Goal: Browse casually: Explore the website without a specific task or goal

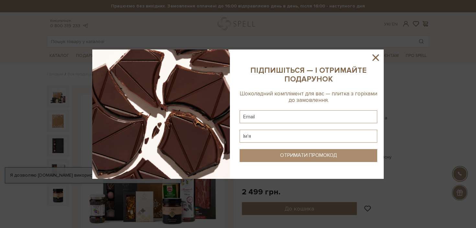
click at [374, 58] on icon at bounding box center [375, 57] width 6 height 6
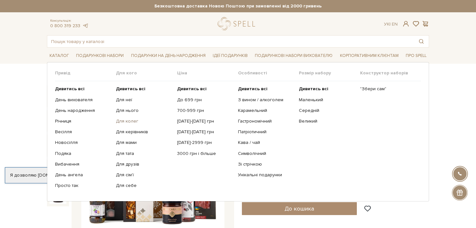
click at [126, 120] on link "Для колег" at bounding box center [144, 121] width 56 height 6
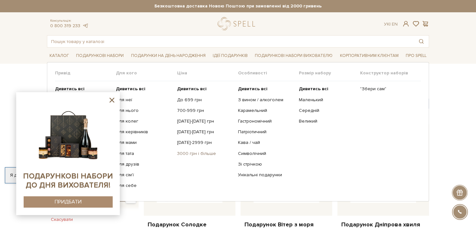
click at [190, 152] on link "3000 грн і більше" at bounding box center [205, 154] width 56 height 6
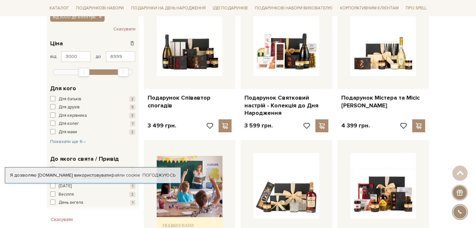
scroll to position [94, 0]
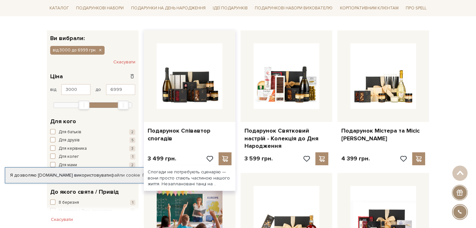
click at [192, 111] on div at bounding box center [190, 76] width 92 height 92
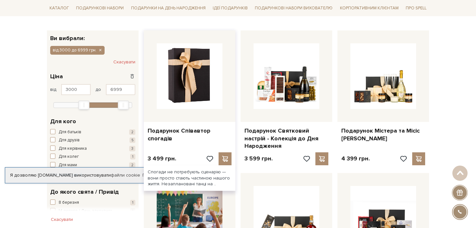
click at [191, 103] on img at bounding box center [190, 76] width 66 height 66
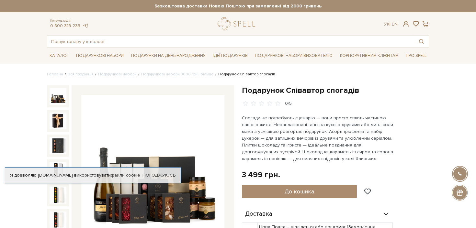
click at [327, 31] on div "Консультація: 0 800 319 233 Ук | En | #Колекція до Дня Народження #набір цукеро…" at bounding box center [237, 32] width 389 height 30
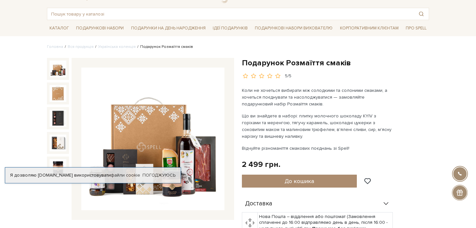
scroll to position [29, 0]
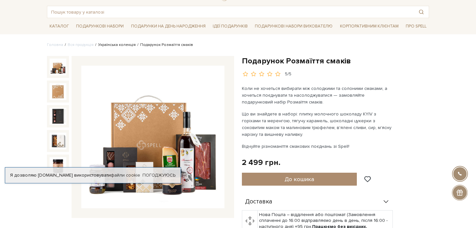
click at [120, 46] on link "Українська колекція" at bounding box center [117, 44] width 38 height 5
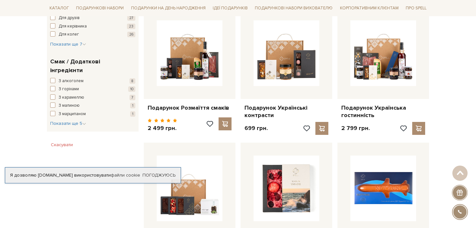
scroll to position [384, 0]
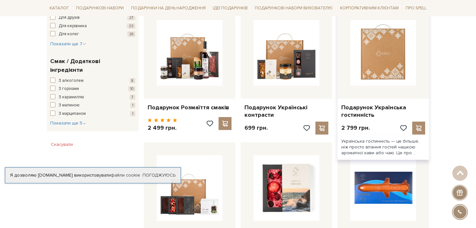
click at [374, 51] on img at bounding box center [383, 53] width 66 height 66
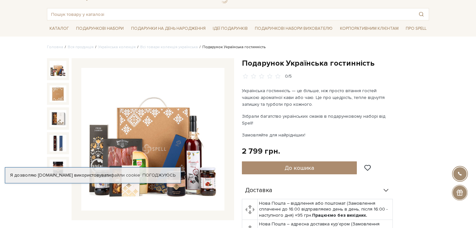
scroll to position [29, 0]
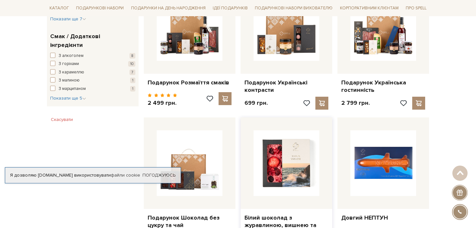
scroll to position [383, 0]
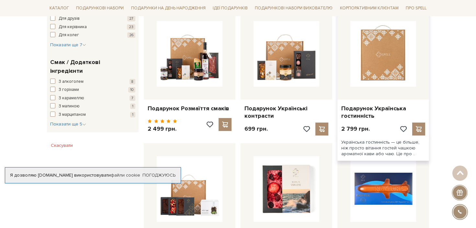
click at [365, 59] on img at bounding box center [383, 54] width 66 height 66
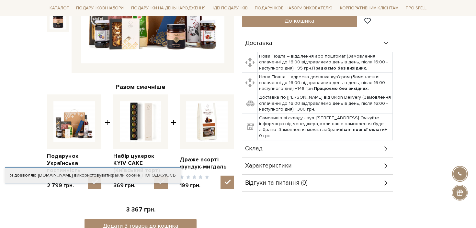
scroll to position [176, 0]
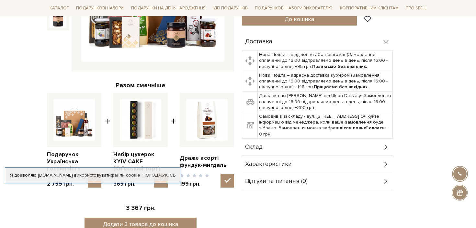
click at [273, 141] on div "Склад" at bounding box center [317, 147] width 151 height 17
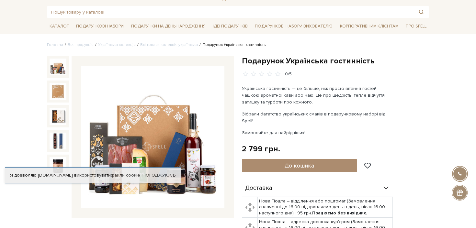
scroll to position [29, 0]
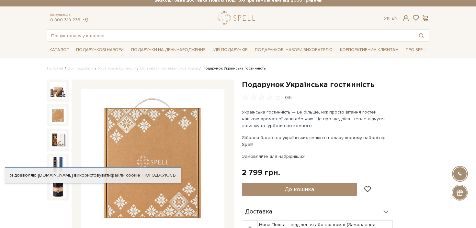
scroll to position [0, 0]
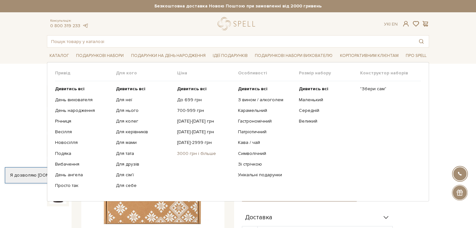
click at [194, 153] on link "3000 грн і більше" at bounding box center [205, 154] width 56 height 6
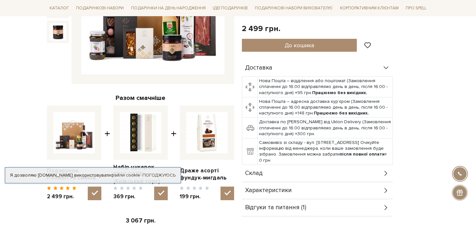
scroll to position [164, 0]
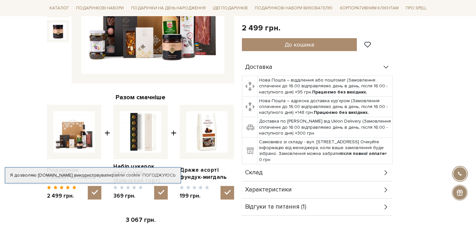
click at [298, 193] on div "Характеристики" at bounding box center [317, 189] width 151 height 17
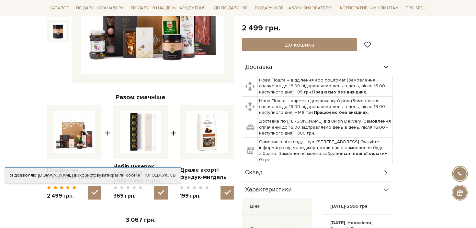
click at [292, 178] on div "Склад" at bounding box center [317, 172] width 151 height 17
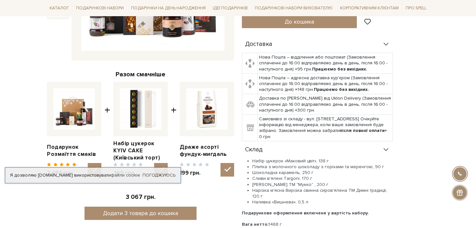
scroll to position [188, 0]
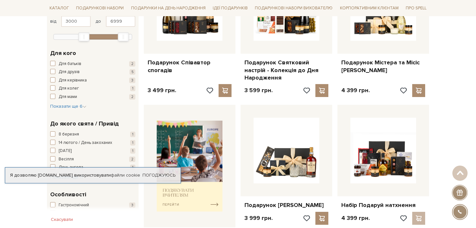
scroll to position [97, 0]
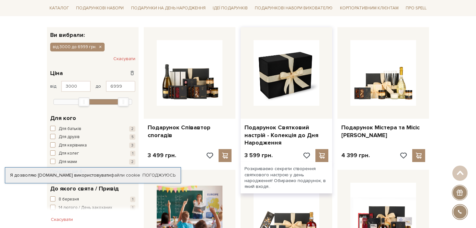
click at [278, 89] on img at bounding box center [286, 73] width 66 height 66
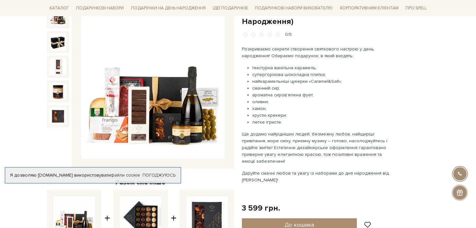
scroll to position [81, 0]
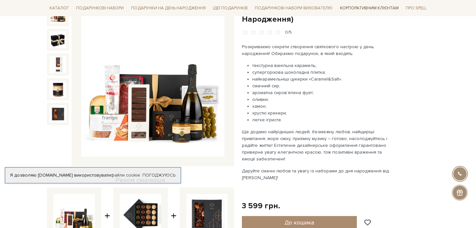
click at [347, 6] on link "Корпоративним клієнтам" at bounding box center [369, 8] width 64 height 11
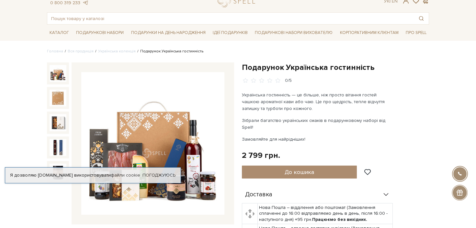
scroll to position [24, 0]
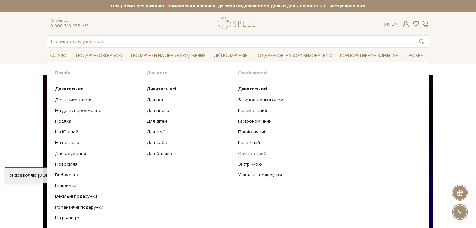
click at [249, 153] on link "Символічний" at bounding box center [327, 154] width 178 height 6
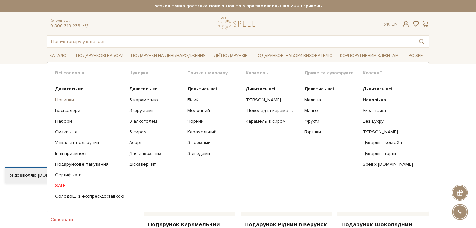
click at [68, 101] on link "Новинки" at bounding box center [89, 100] width 69 height 6
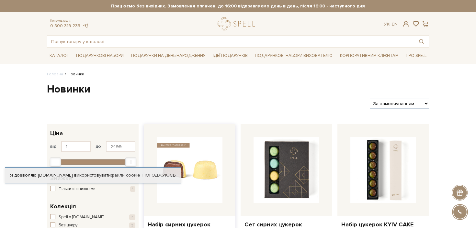
scroll to position [68, 0]
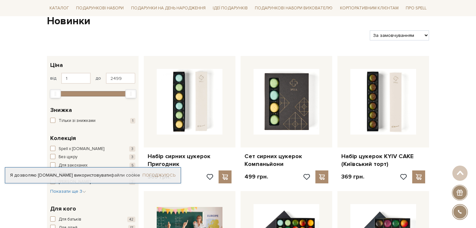
click at [164, 175] on link "Погоджуюсь" at bounding box center [158, 175] width 33 height 6
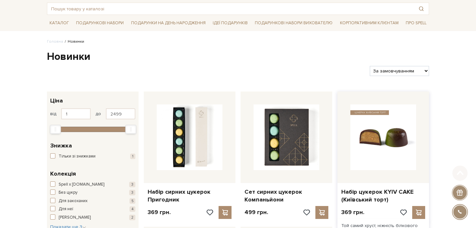
scroll to position [35, 0]
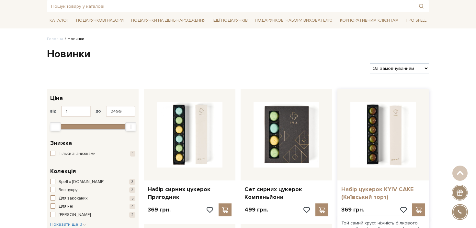
click at [357, 191] on link "Набір цукерок KYIV CAKE (Київський торт)" at bounding box center [383, 193] width 84 height 15
